Goal: Task Accomplishment & Management: Use online tool/utility

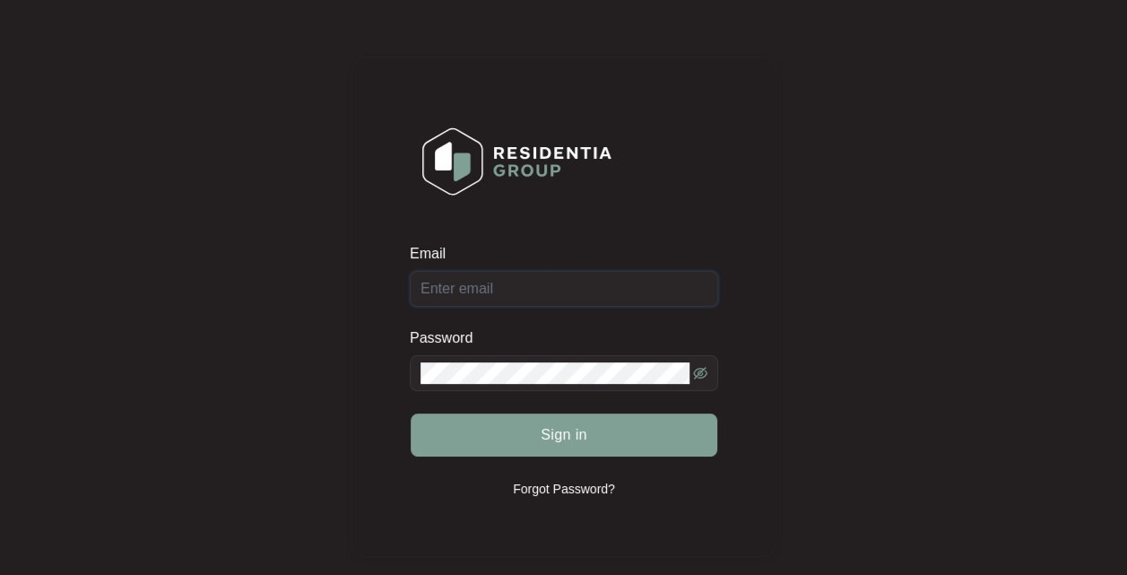
type input "[EMAIL_ADDRESS][DOMAIN_NAME]"
click at [580, 432] on span "Sign in" at bounding box center [564, 435] width 47 height 22
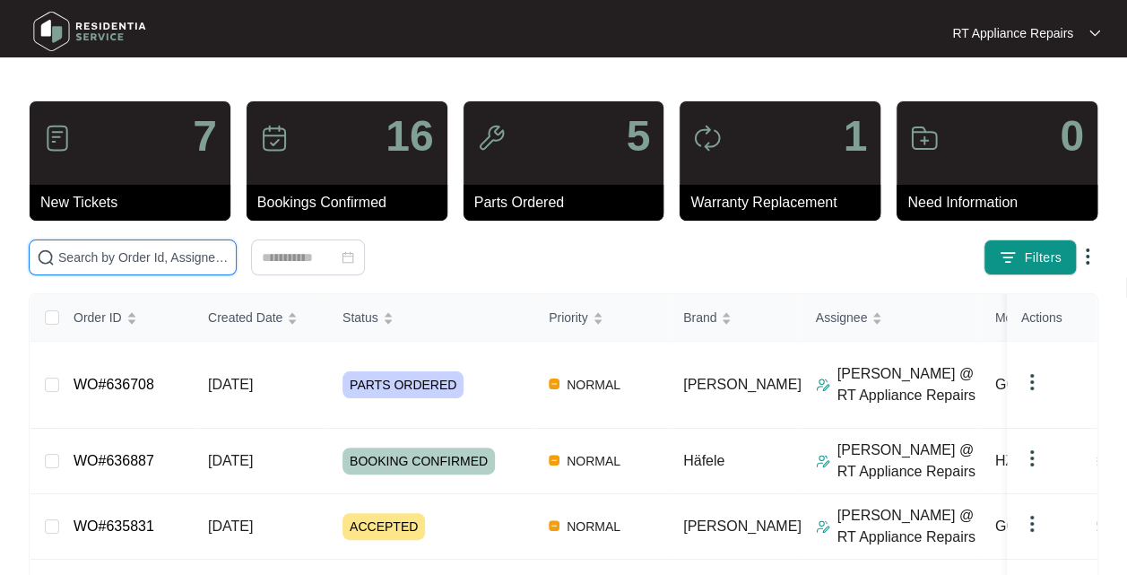
click at [150, 262] on input "text" at bounding box center [143, 257] width 170 height 20
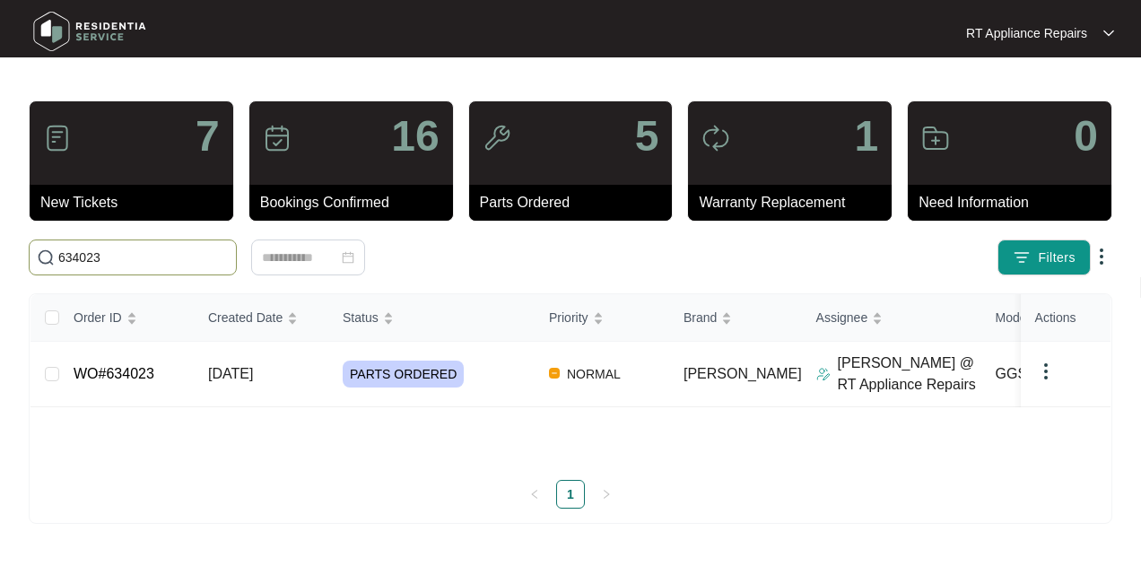
type input "634023"
click at [287, 371] on td "[DATE]" at bounding box center [261, 374] width 135 height 65
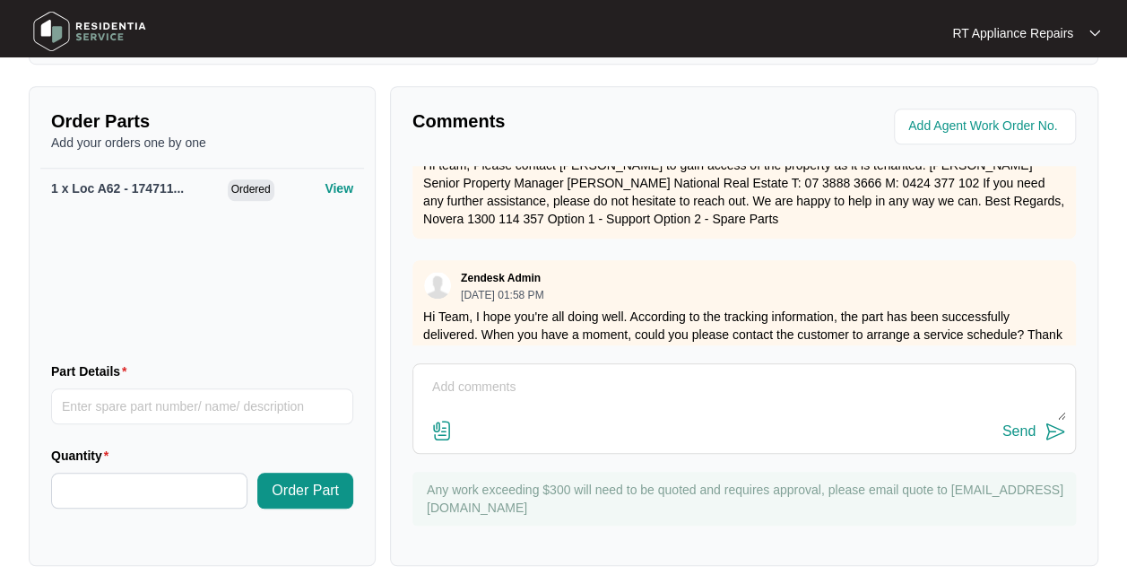
scroll to position [419, 0]
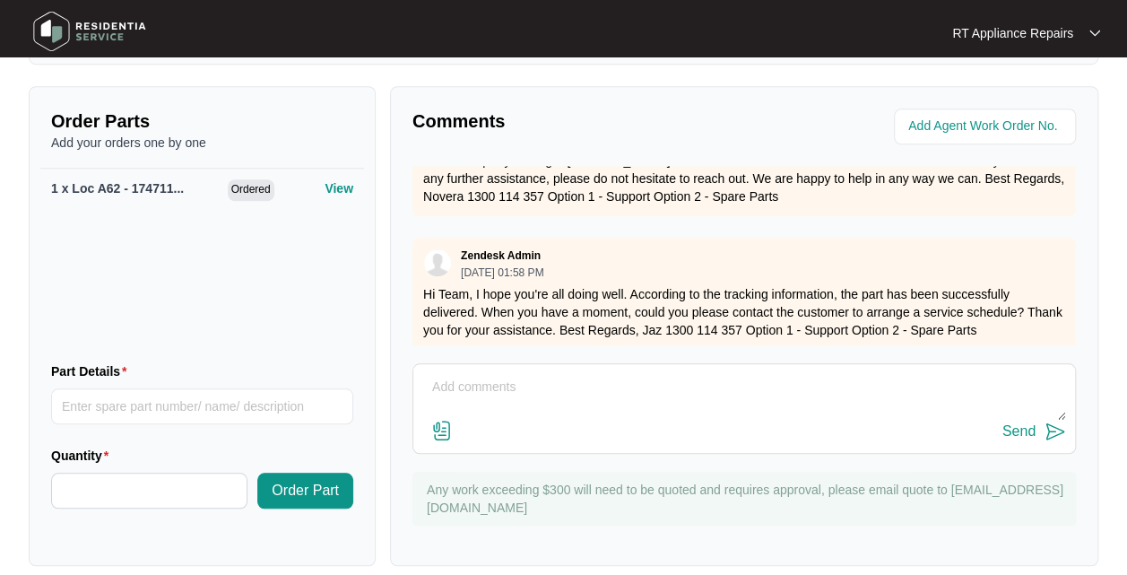
click at [1077, 290] on div "Comments Zendesk Admin [DATE] 11:35 AM Hi Team, I’ve released it in our system …" at bounding box center [744, 326] width 708 height 480
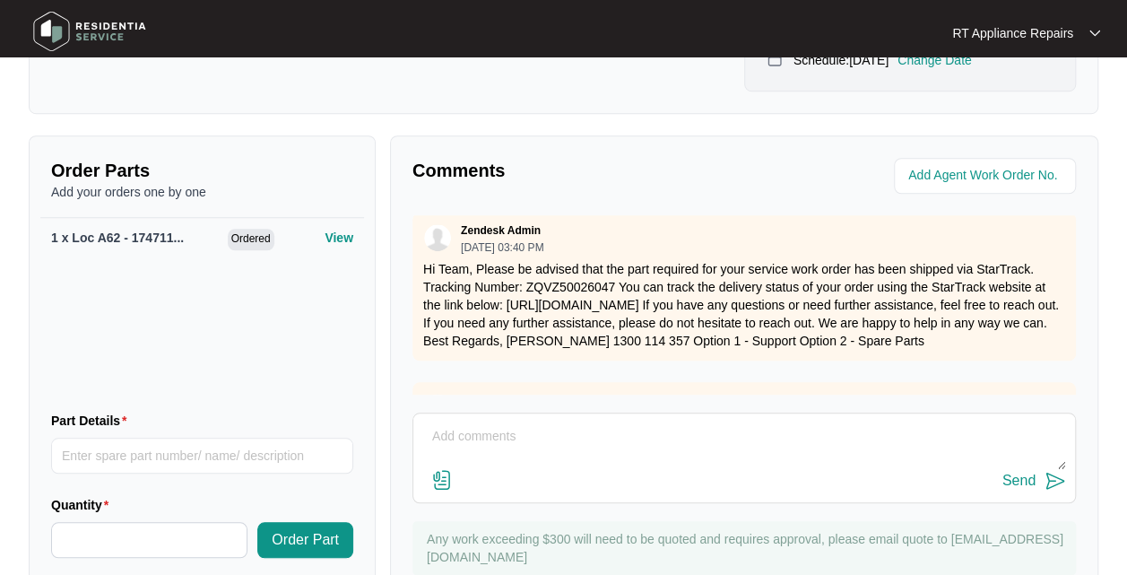
scroll to position [650, 0]
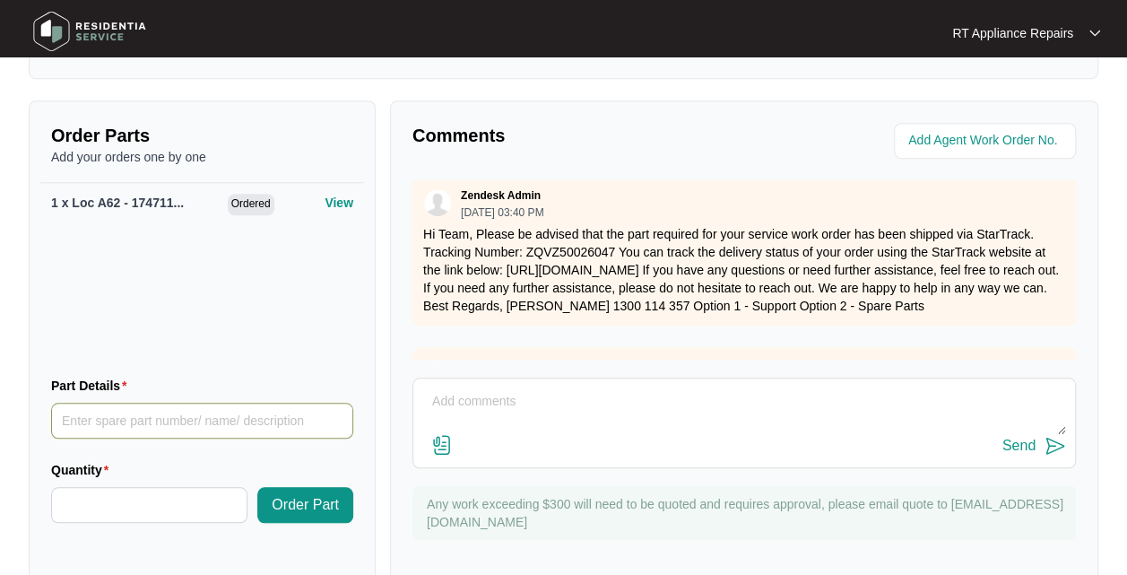
click at [168, 406] on input "Part Details" at bounding box center [202, 421] width 302 height 36
type input "1 x Fan Force Fan Motor"
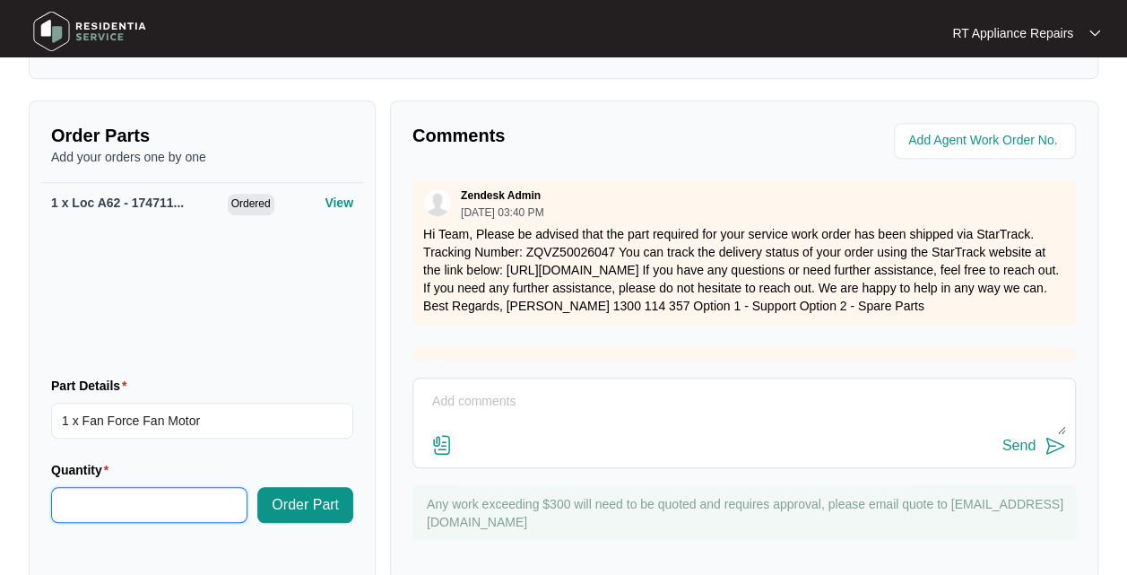
click at [79, 493] on input "Quantity" at bounding box center [149, 505] width 195 height 34
type input "*"
click at [300, 494] on span "Order Part" at bounding box center [305, 505] width 67 height 22
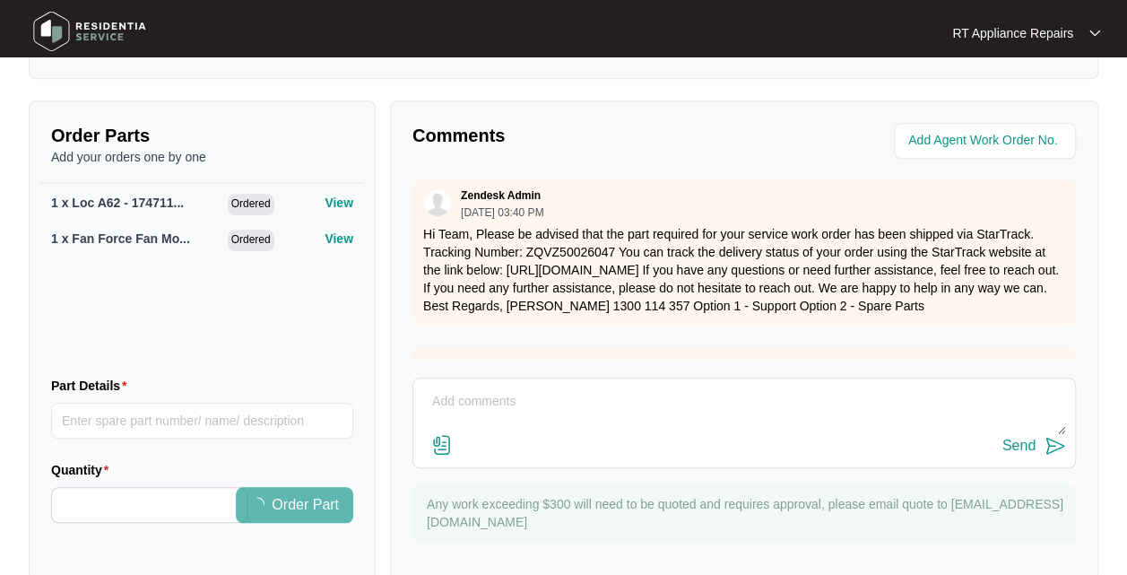
click at [537, 387] on textarea at bounding box center [744, 410] width 644 height 47
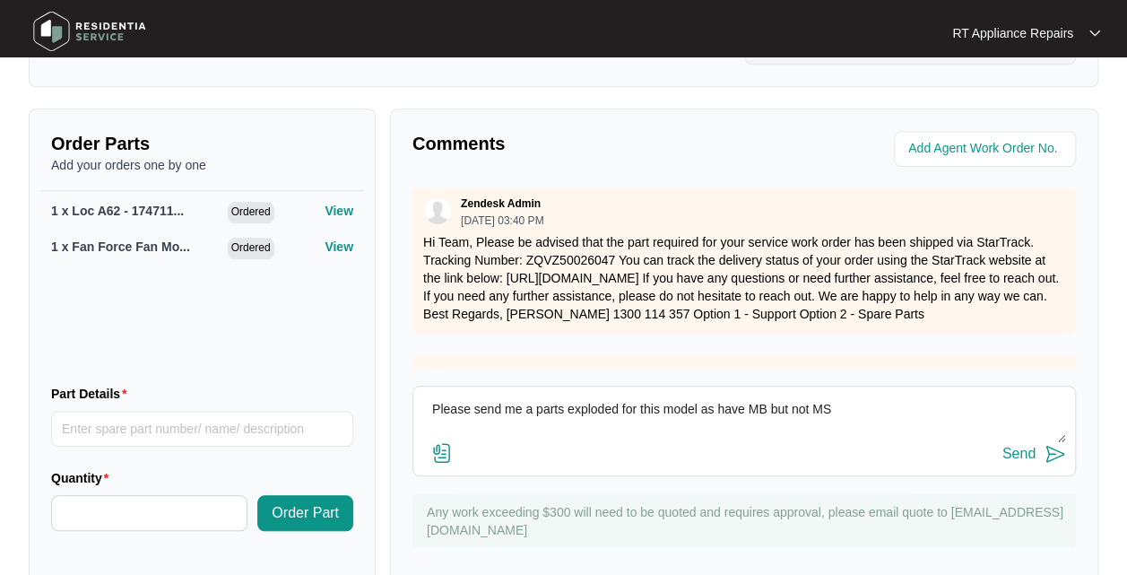
scroll to position [664, 0]
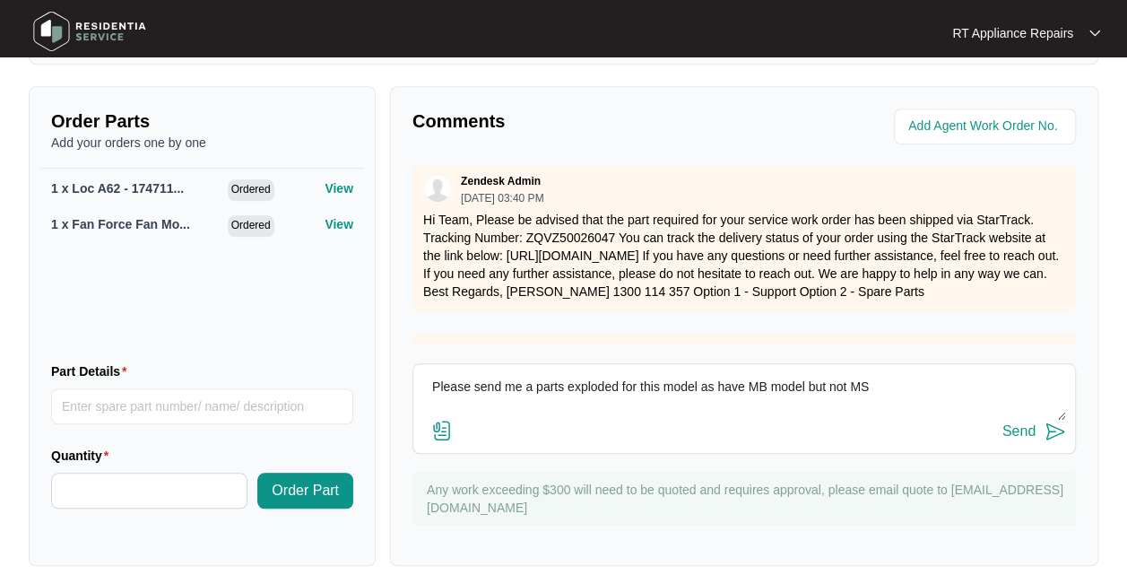
click at [900, 373] on textarea "Please send me a parts exploded for this model as have MB model but not MS" at bounding box center [744, 396] width 644 height 47
click at [568, 377] on textarea "Please send me a parts exploded for this model as have MB model but not MS model" at bounding box center [744, 396] width 644 height 47
click at [966, 373] on textarea "Please send me a parts list/exploded for this model as have MB model but not MS…" at bounding box center [744, 396] width 644 height 47
type textarea "Please send me a parts list/exploded for this model as have MB model but not MS…"
click at [1057, 421] on img at bounding box center [1056, 432] width 22 height 22
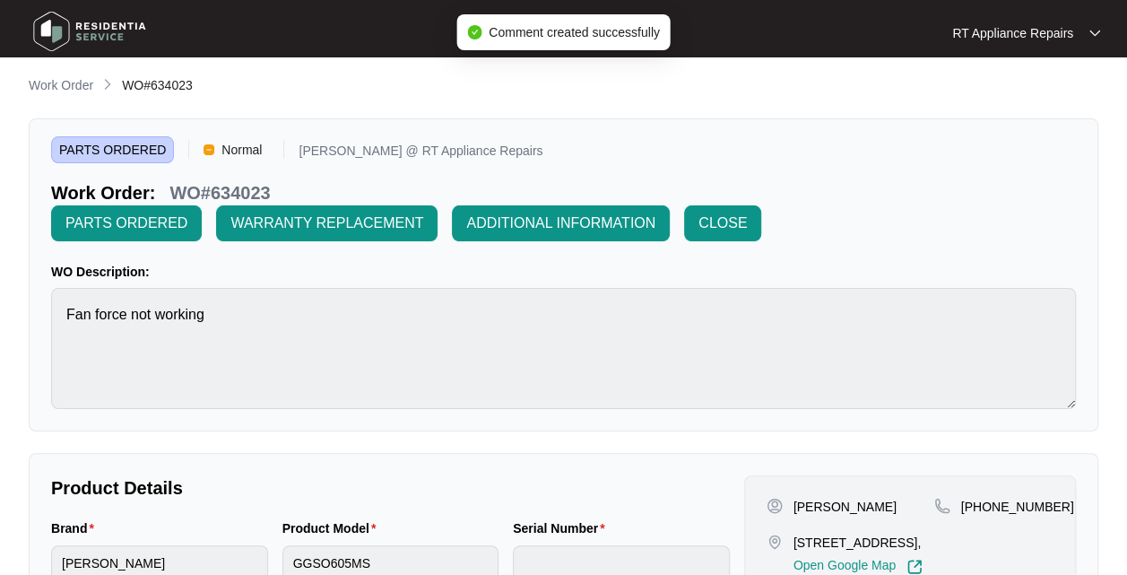
scroll to position [0, 0]
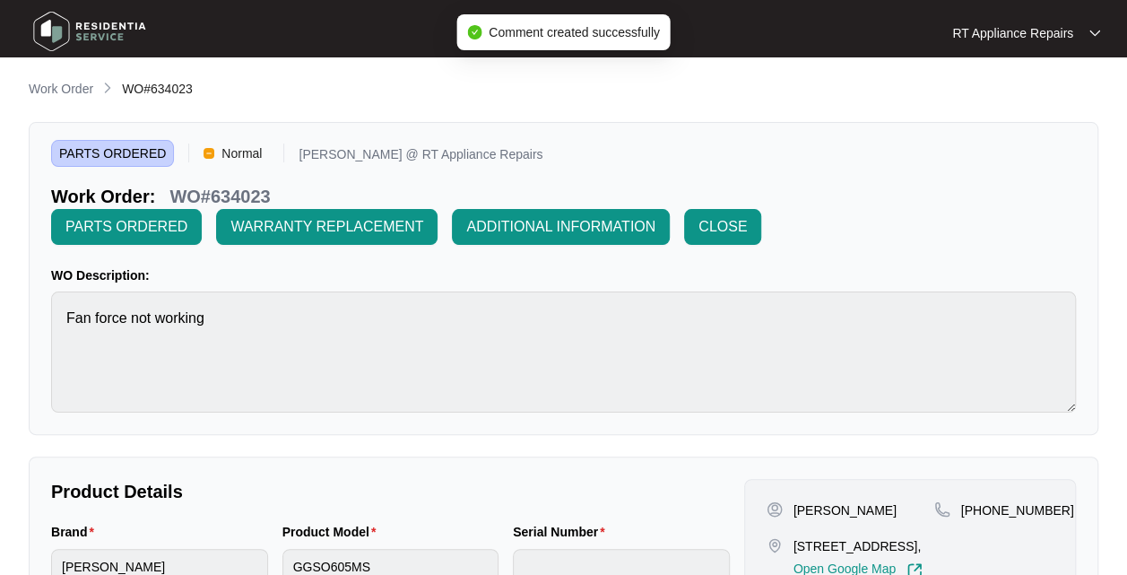
click at [143, 226] on span "PARTS ORDERED" at bounding box center [126, 227] width 122 height 22
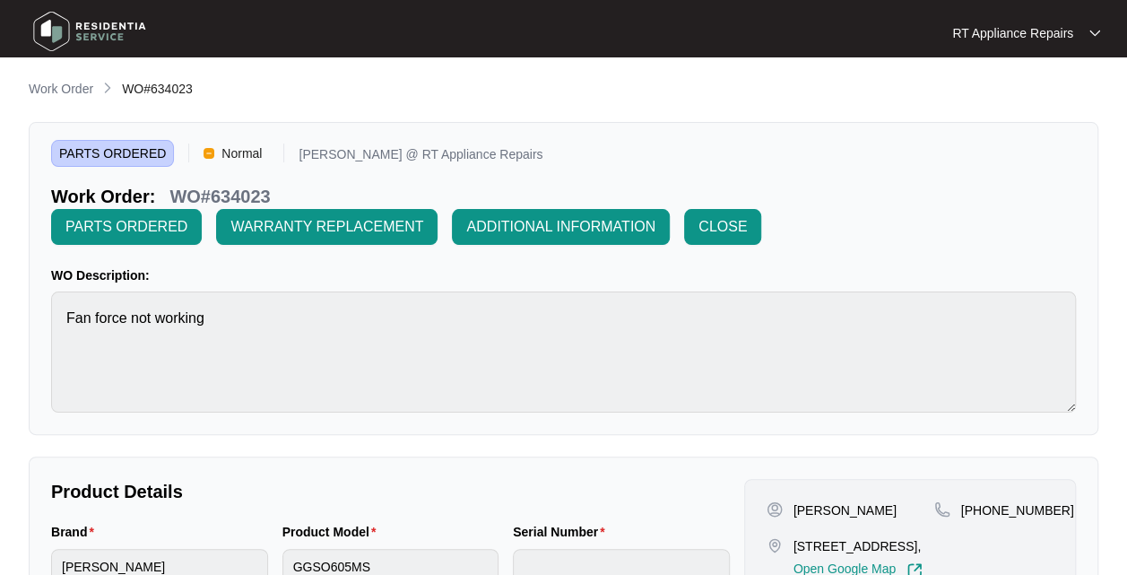
click at [1071, 28] on p "RT Appliance Repairs" at bounding box center [1012, 33] width 121 height 18
click at [1029, 97] on p "Log Out" at bounding box center [1040, 95] width 91 height 18
